Goal: Transaction & Acquisition: Book appointment/travel/reservation

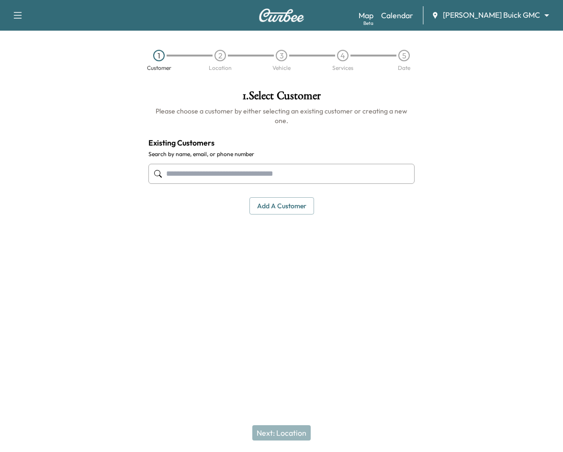
click at [506, 28] on div "Book New Appointment Support Log Out Map Beta Calendar [PERSON_NAME] Buick GMC …" at bounding box center [281, 15] width 563 height 31
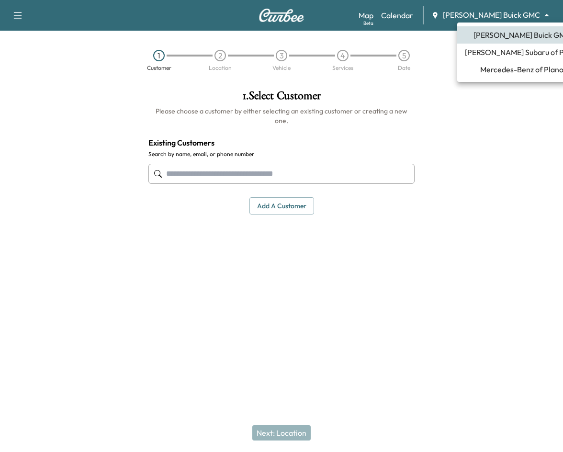
click at [500, 14] on body "Book New Appointment Support Log Out Map Beta Calendar [PERSON_NAME] Buick GMC …" at bounding box center [281, 226] width 563 height 452
click at [494, 51] on span "[PERSON_NAME] Subaru of Plano" at bounding box center [522, 51] width 114 height 11
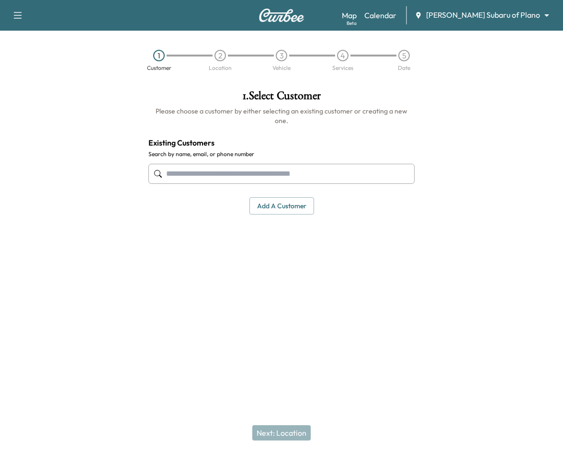
click at [193, 165] on input "text" at bounding box center [281, 174] width 266 height 20
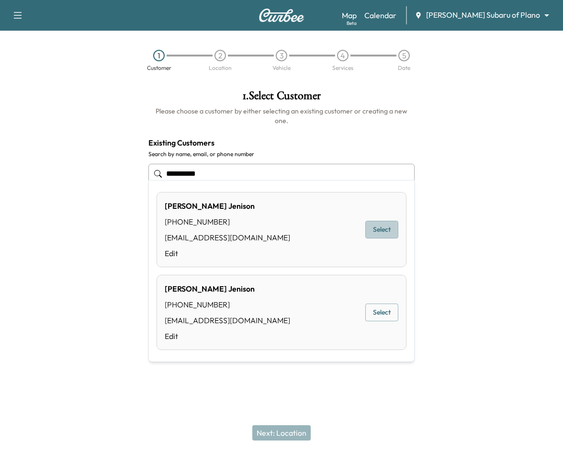
click at [392, 230] on button "Select" at bounding box center [381, 230] width 33 height 18
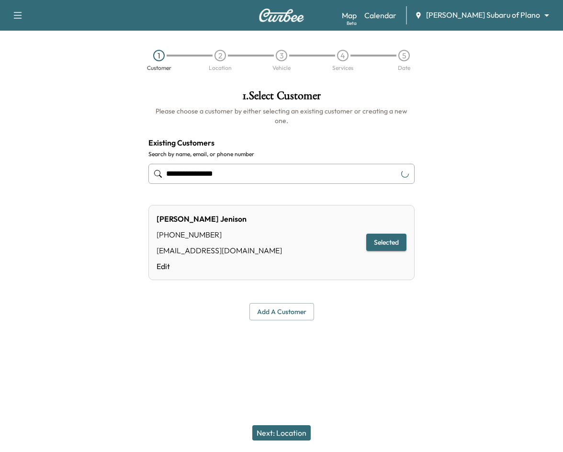
type input "**********"
click at [301, 430] on button "Next: Location" at bounding box center [281, 432] width 58 height 15
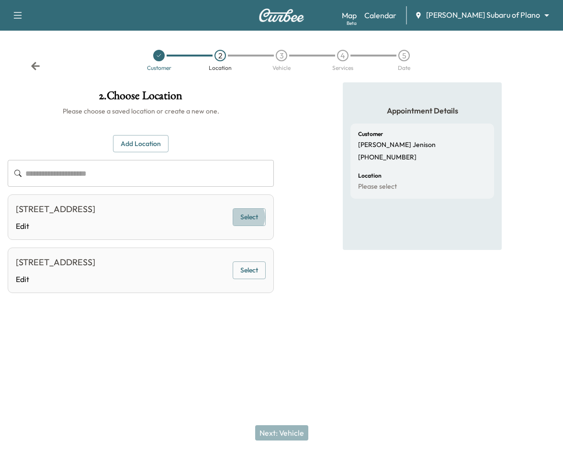
click at [247, 224] on button "Select" at bounding box center [249, 217] width 33 height 18
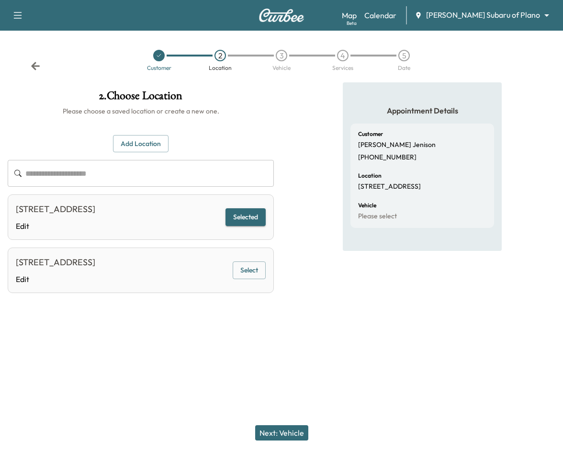
drag, startPoint x: 283, startPoint y: 430, endPoint x: 285, endPoint y: 437, distance: 7.0
click at [283, 431] on button "Next: Vehicle" at bounding box center [281, 432] width 53 height 15
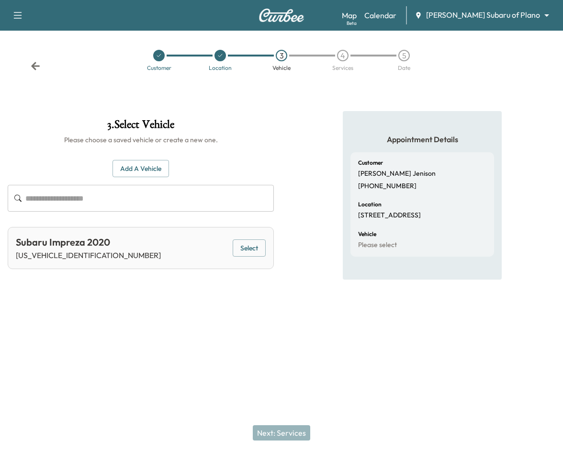
click at [240, 247] on button "Select" at bounding box center [249, 248] width 33 height 18
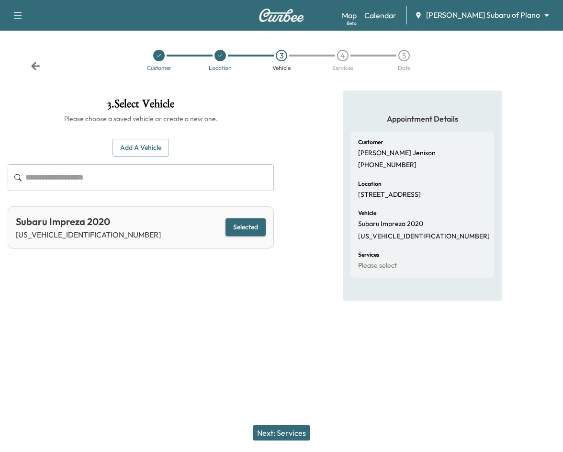
click at [263, 437] on button "Next: Services" at bounding box center [281, 432] width 57 height 15
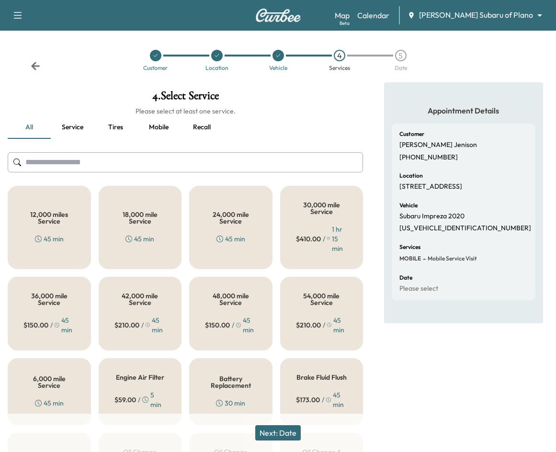
click at [79, 127] on button "Service" at bounding box center [72, 127] width 43 height 23
click at [426, 233] on p "[US_VEHICLE_IDENTIFICATION_NUMBER]" at bounding box center [465, 228] width 132 height 9
drag, startPoint x: 426, startPoint y: 236, endPoint x: 236, endPoint y: 230, distance: 190.1
click at [236, 230] on div "24,000 mile Service 45 min" at bounding box center [230, 227] width 83 height 83
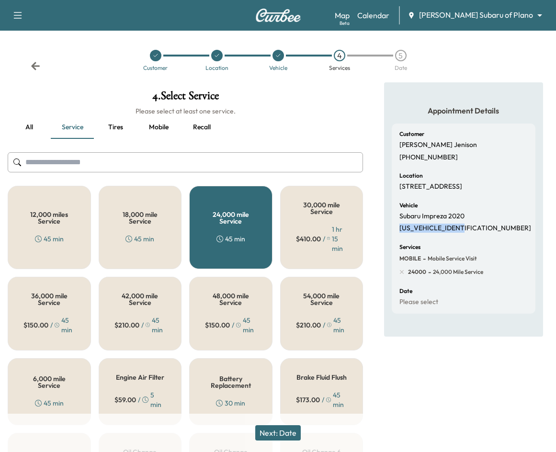
copy p "[US_VEHICLE_IDENTIFICATION_NUMBER]"
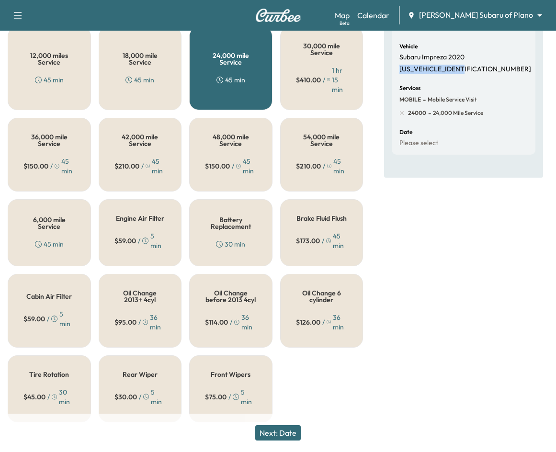
scroll to position [168, 0]
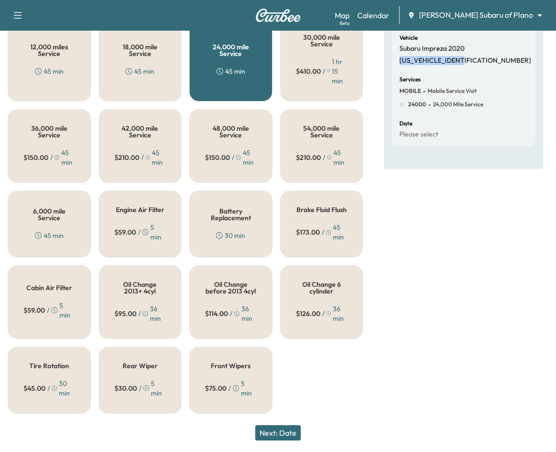
click at [346, 278] on div "Oil Change 6 cylinder $ 126.00 / 36 min" at bounding box center [321, 302] width 83 height 74
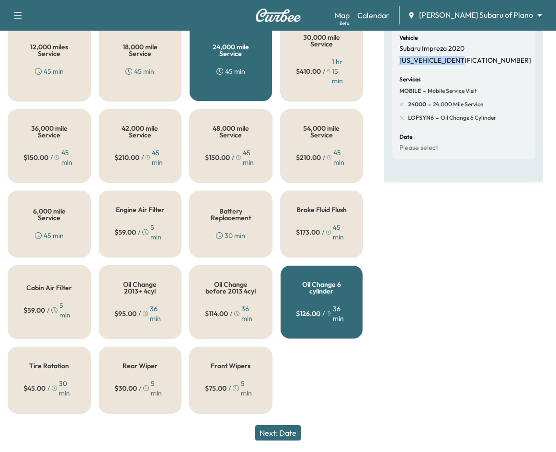
click at [202, 44] on div "24,000 mile Service 45 min" at bounding box center [230, 59] width 83 height 83
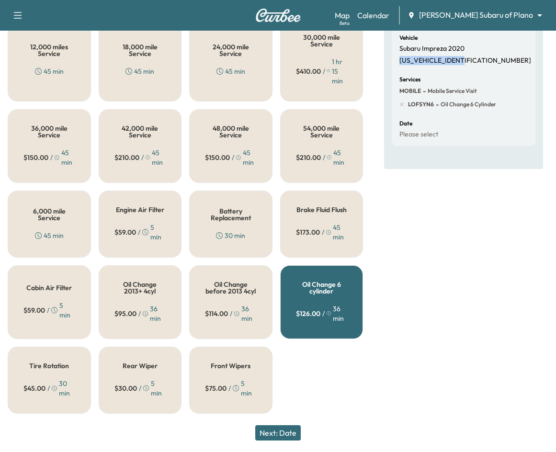
click at [277, 436] on button "Next: Date" at bounding box center [277, 432] width 45 height 15
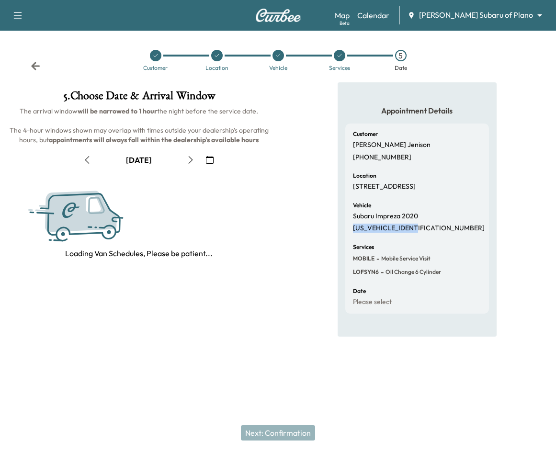
scroll to position [0, 0]
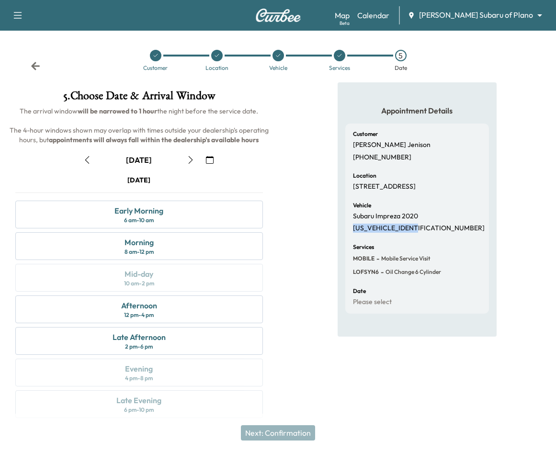
click at [188, 164] on button "button" at bounding box center [190, 159] width 16 height 15
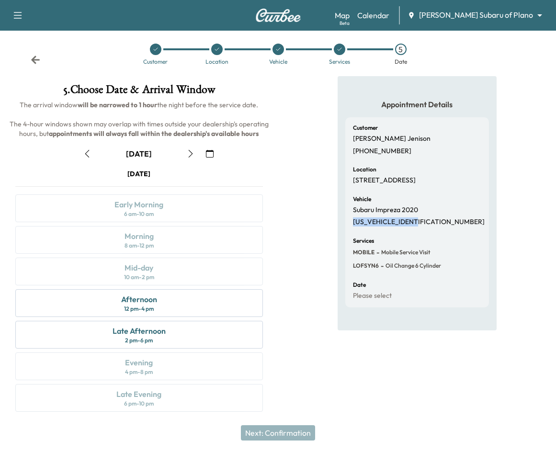
scroll to position [8, 0]
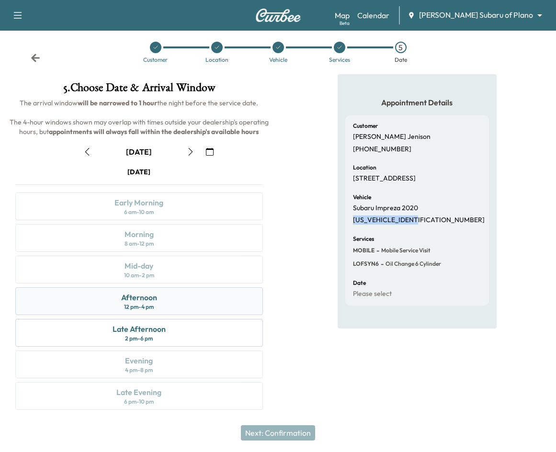
click at [127, 312] on div "Afternoon 12 pm - 4 pm" at bounding box center [138, 301] width 247 height 28
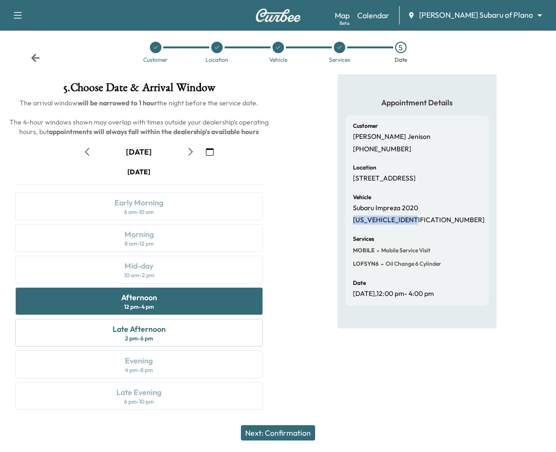
click at [264, 439] on button "Next: Confirmation" at bounding box center [278, 432] width 74 height 15
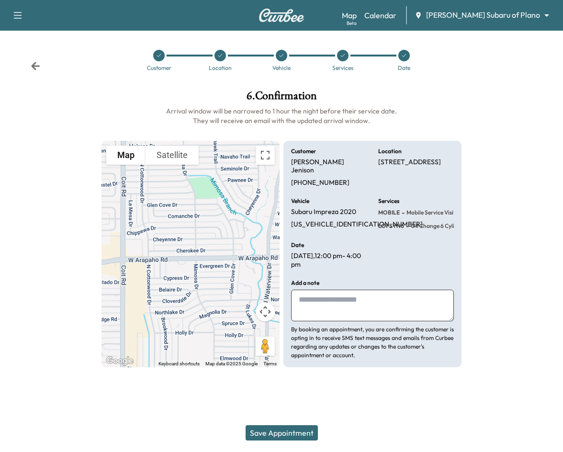
click at [279, 430] on button "Save Appointment" at bounding box center [282, 432] width 72 height 15
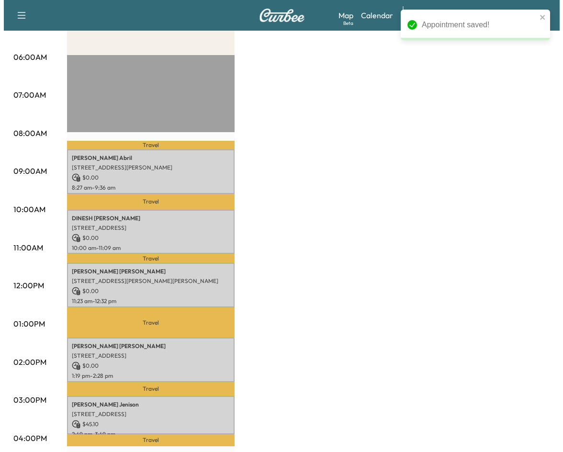
scroll to position [287, 0]
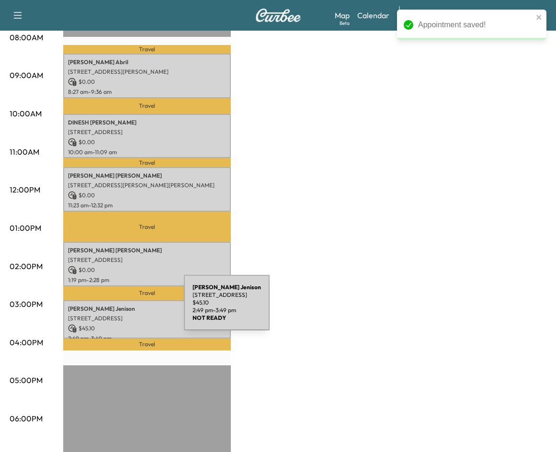
click at [112, 308] on p "[PERSON_NAME]" at bounding box center [147, 309] width 158 height 8
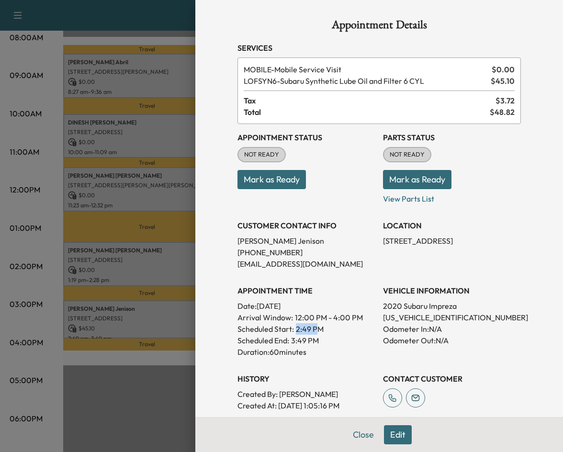
drag, startPoint x: 286, startPoint y: 328, endPoint x: 311, endPoint y: 331, distance: 24.6
click at [311, 331] on div "Scheduled Start: 2:49 PM" at bounding box center [306, 328] width 138 height 11
drag, startPoint x: 284, startPoint y: 342, endPoint x: 320, endPoint y: 348, distance: 35.8
click at [320, 348] on div "APPOINTMENT TIME Date: [DATE] Arrival Window: 12:00 PM - 4:00 PM Scheduled Star…" at bounding box center [306, 317] width 138 height 80
click at [357, 382] on h3 "History" at bounding box center [306, 378] width 138 height 11
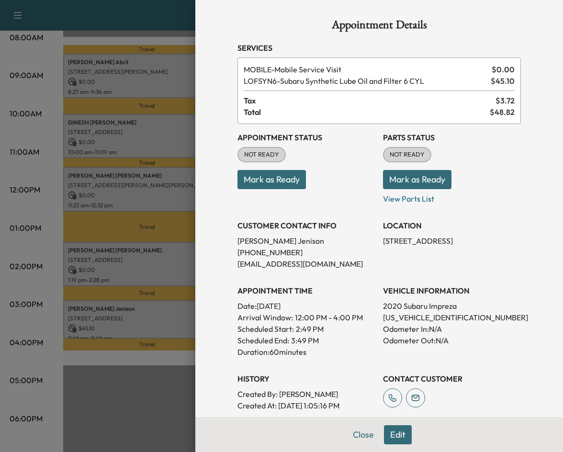
click at [497, 306] on p "2020 Subaru Impreza" at bounding box center [452, 305] width 138 height 11
